Goal: Information Seeking & Learning: Learn about a topic

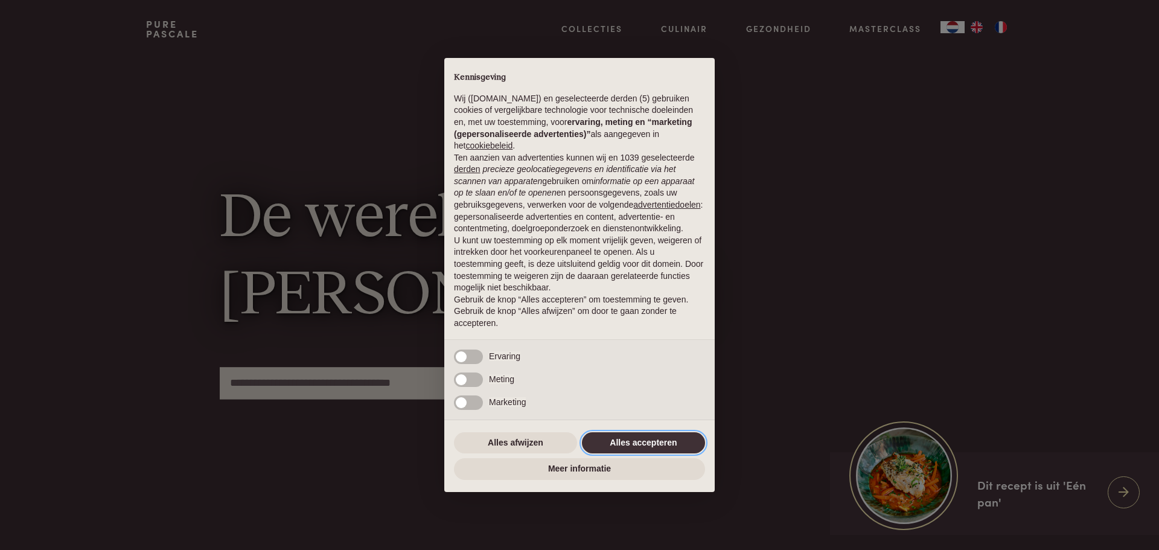
click at [632, 443] on button "Alles accepteren" at bounding box center [643, 443] width 123 height 22
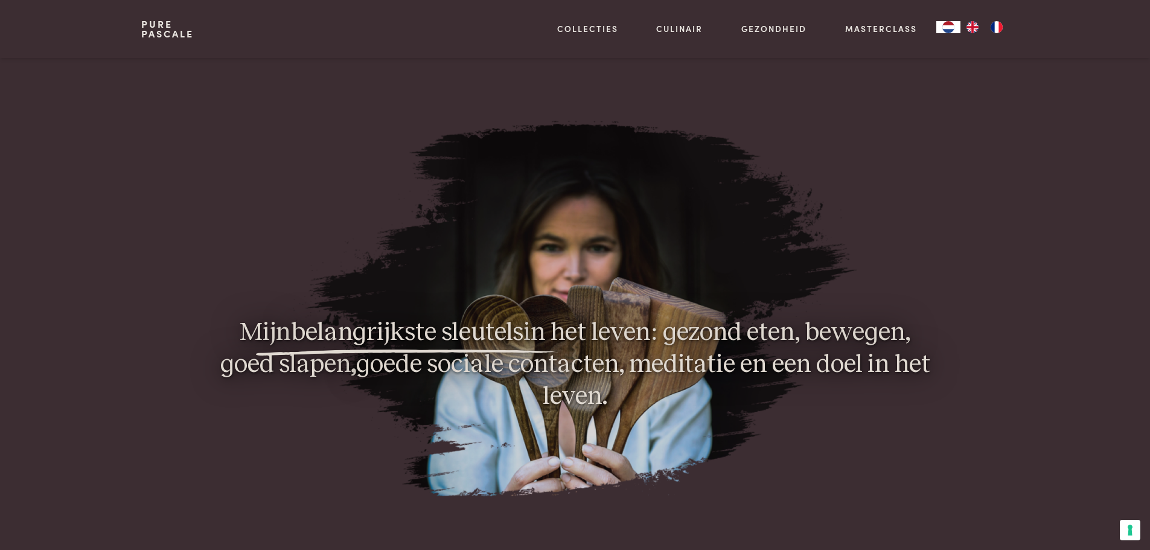
scroll to position [966, 0]
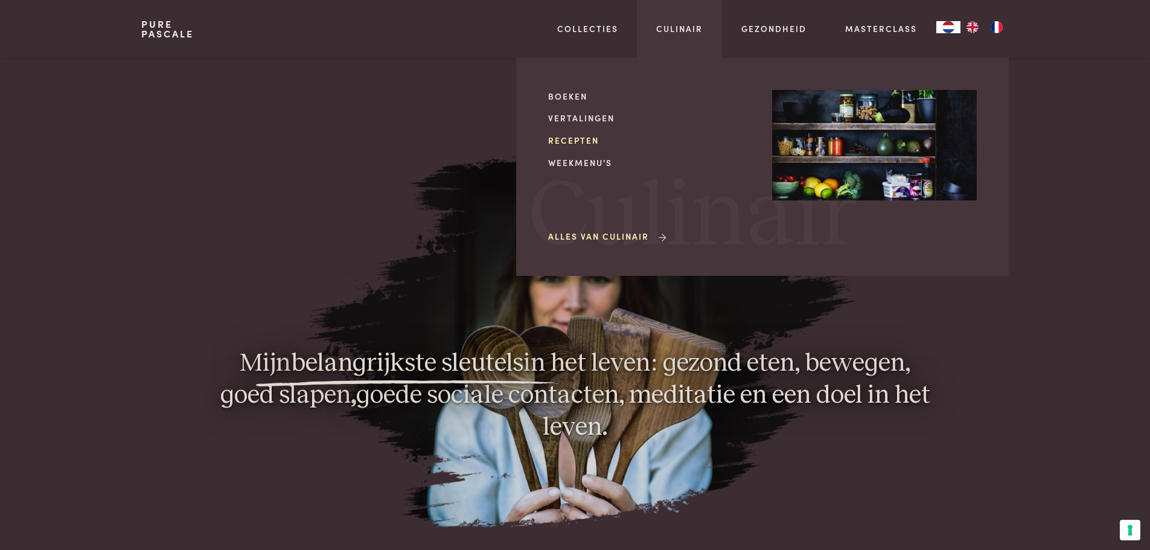
click at [575, 137] on link "Recepten" at bounding box center [650, 140] width 205 height 13
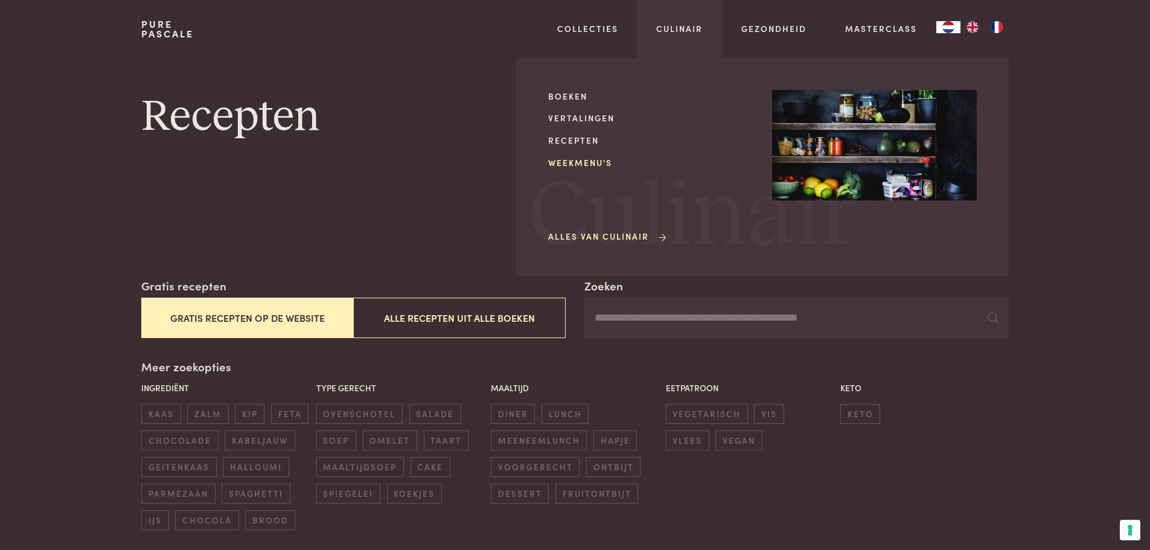
click at [596, 161] on link "Weekmenu's" at bounding box center [650, 162] width 205 height 13
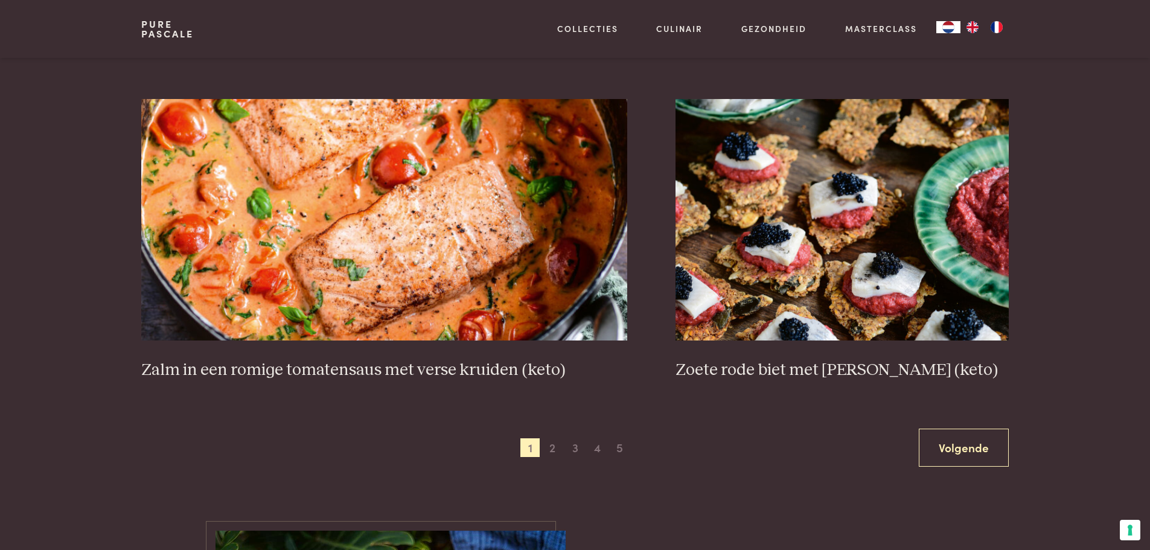
scroll to position [2112, 0]
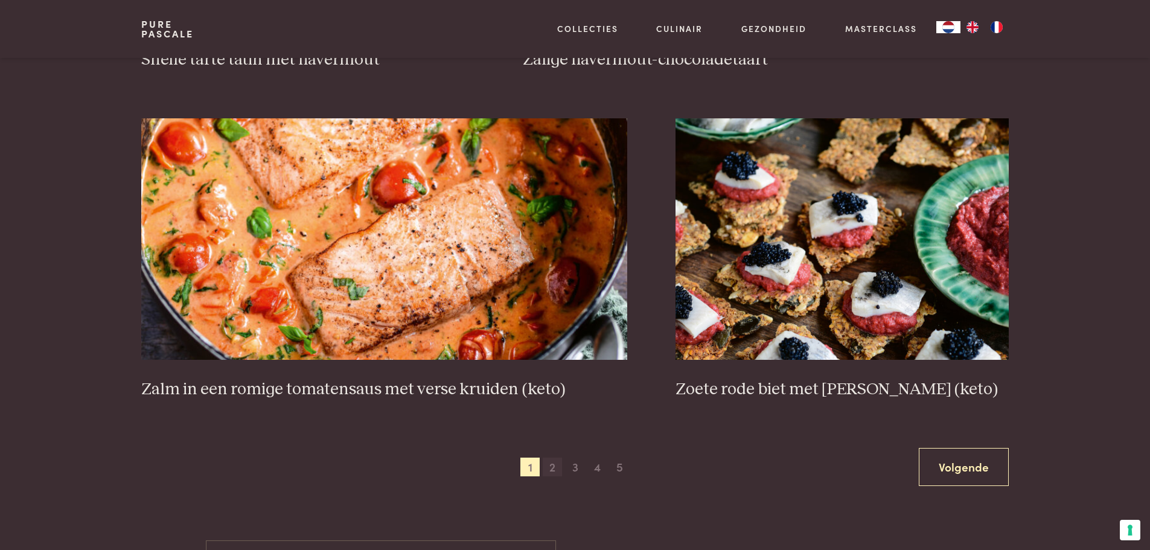
click at [548, 468] on span "2" at bounding box center [551, 466] width 19 height 19
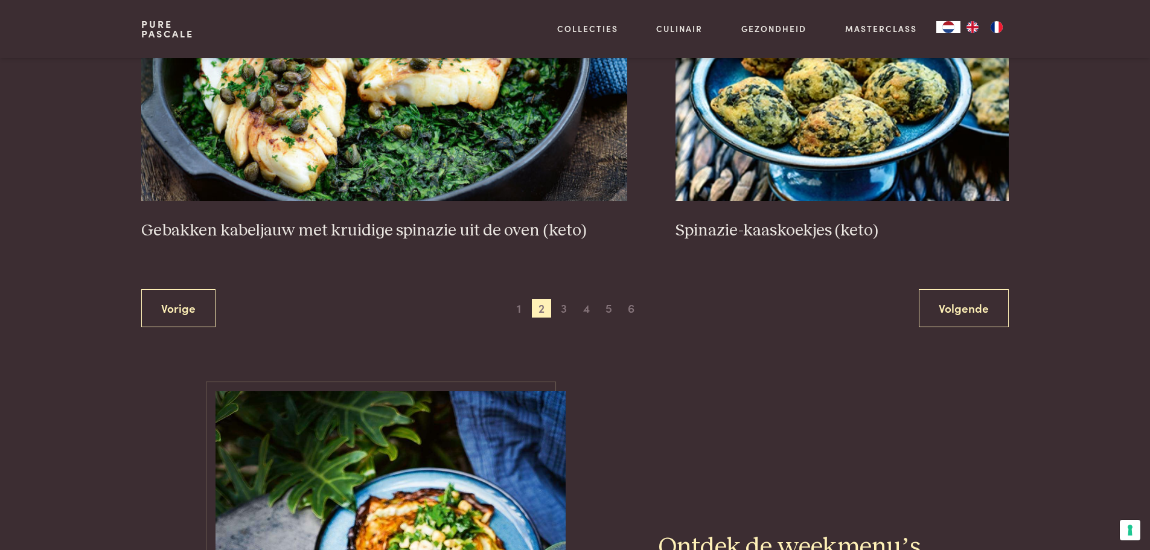
scroll to position [2329, 0]
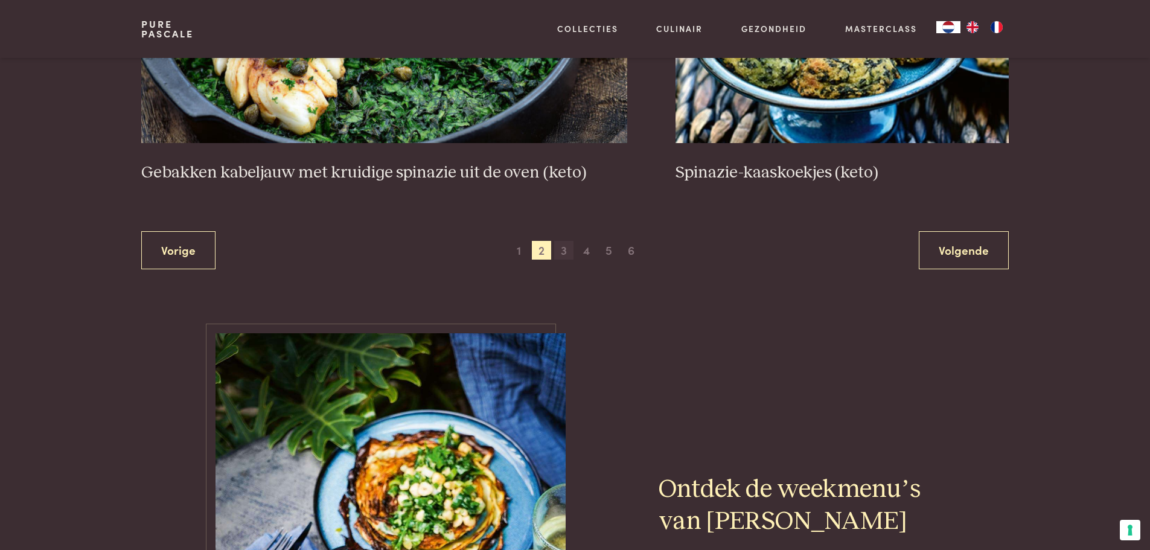
click at [567, 256] on span "3" at bounding box center [563, 250] width 19 height 19
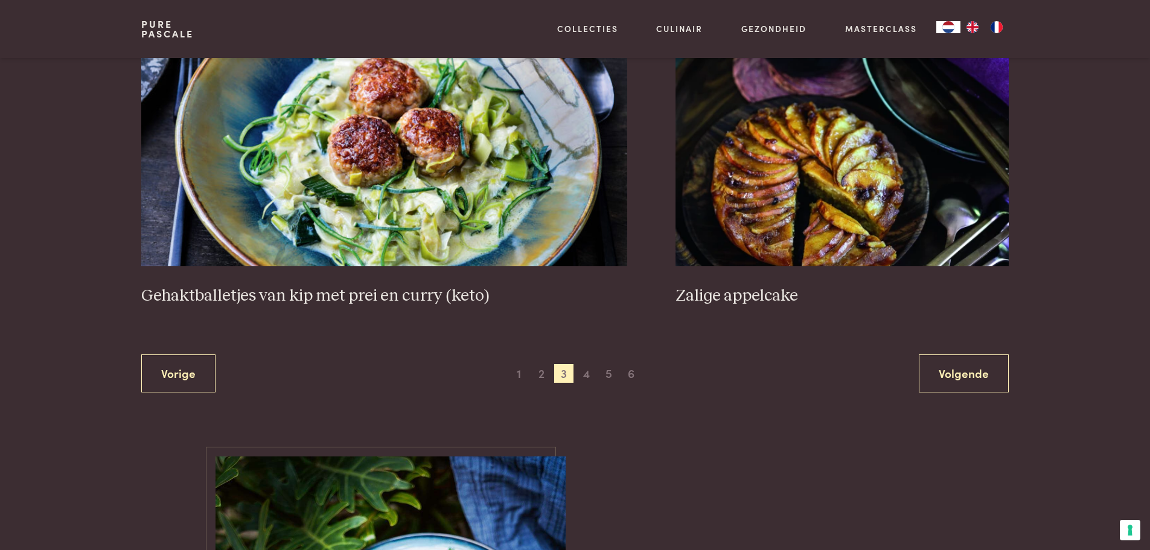
scroll to position [2268, 0]
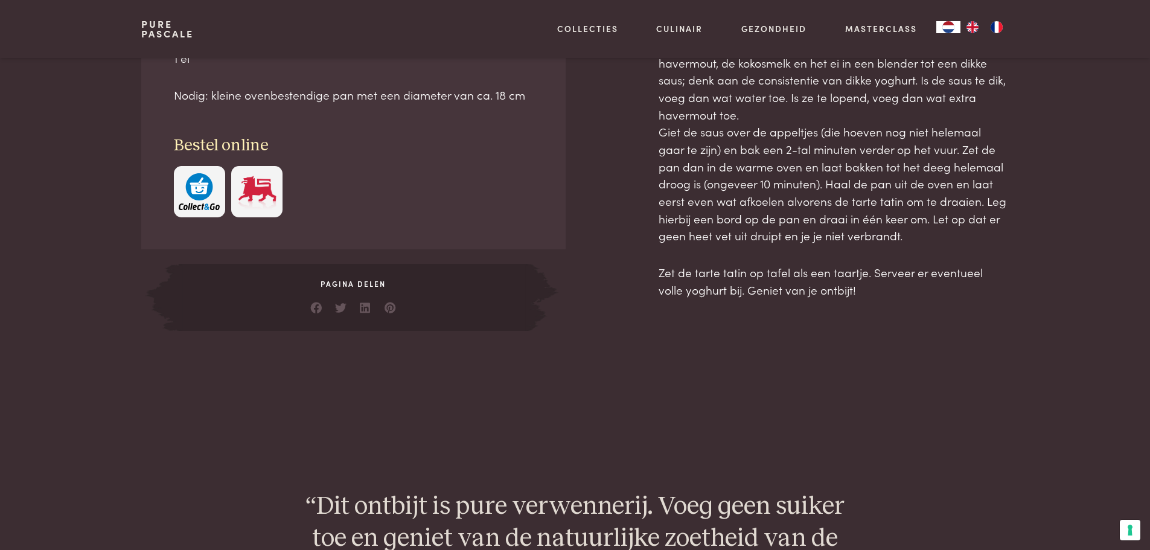
scroll to position [664, 0]
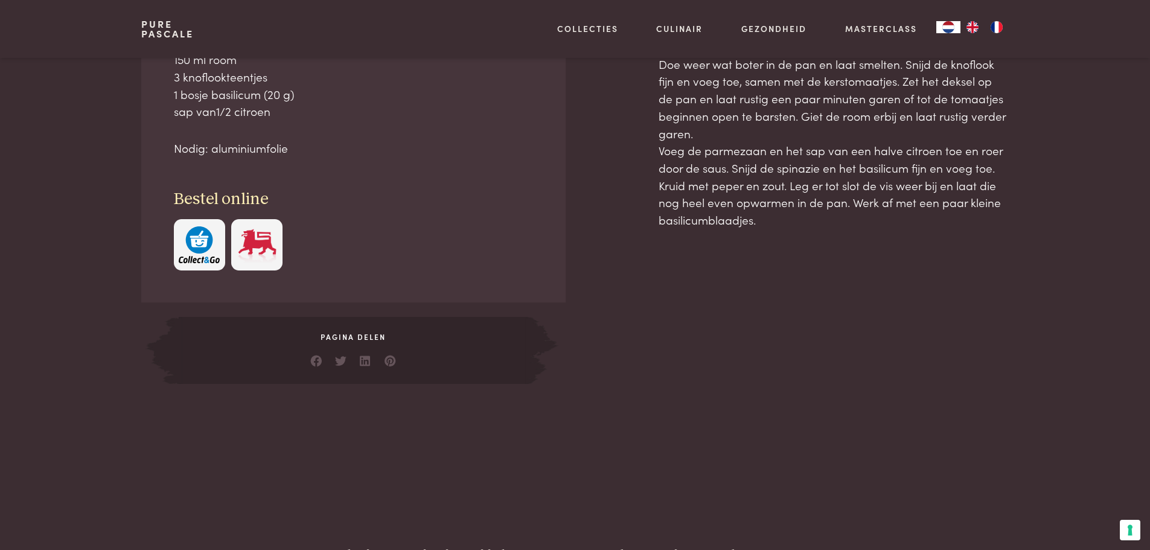
scroll to position [664, 0]
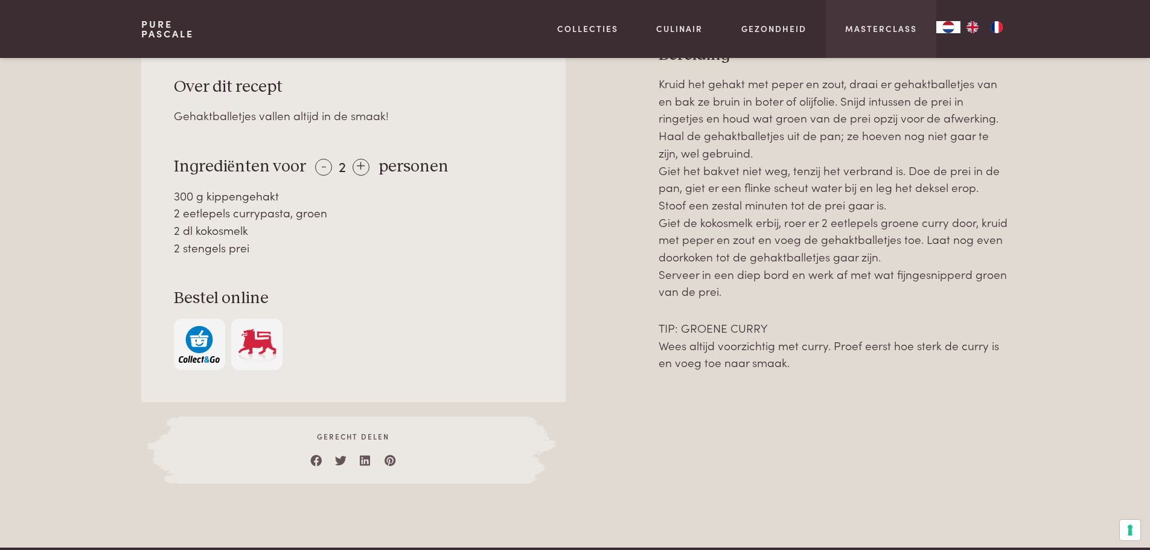
scroll to position [543, 0]
